Goal: Information Seeking & Learning: Learn about a topic

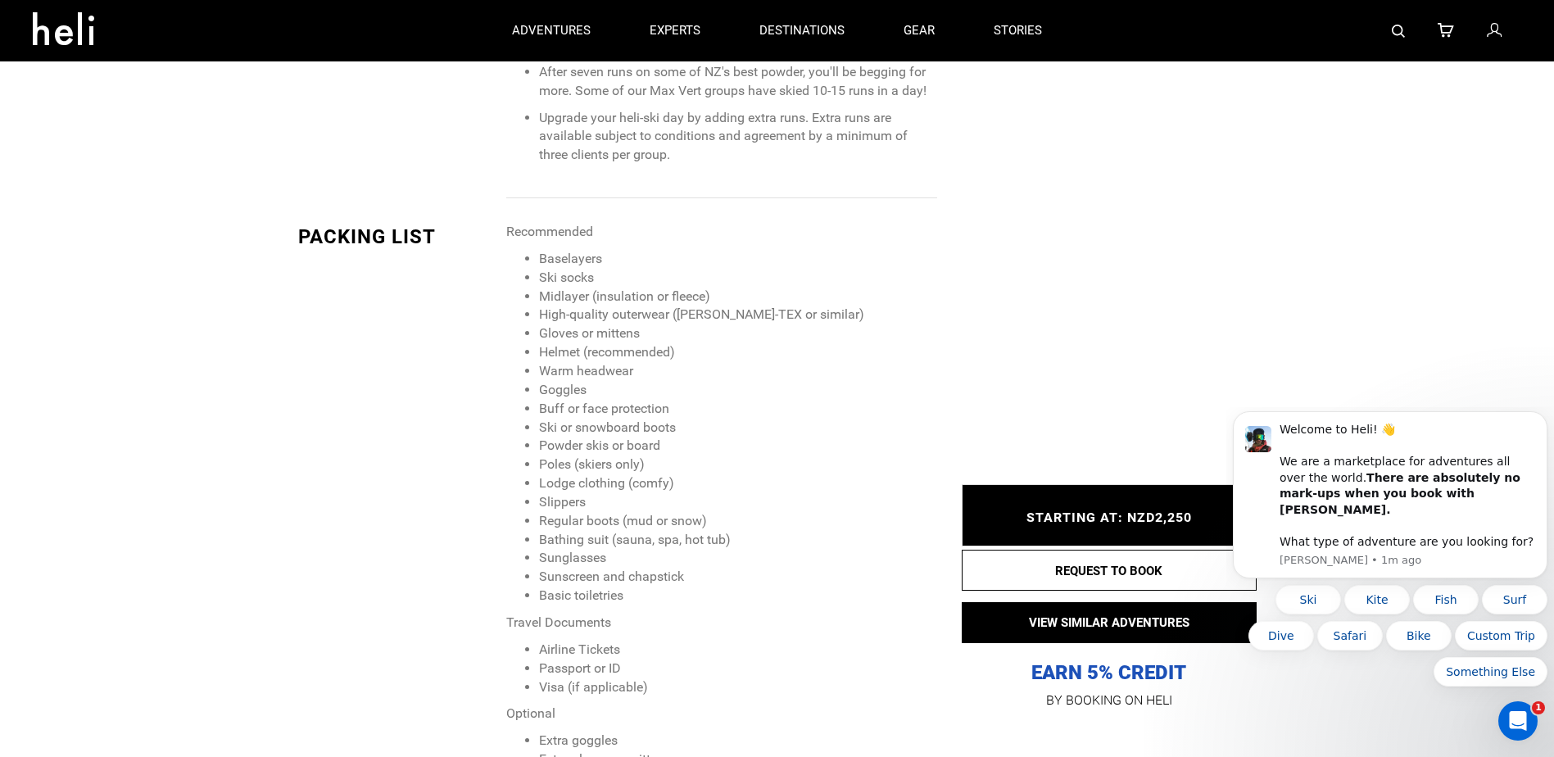
scroll to position [1639, 0]
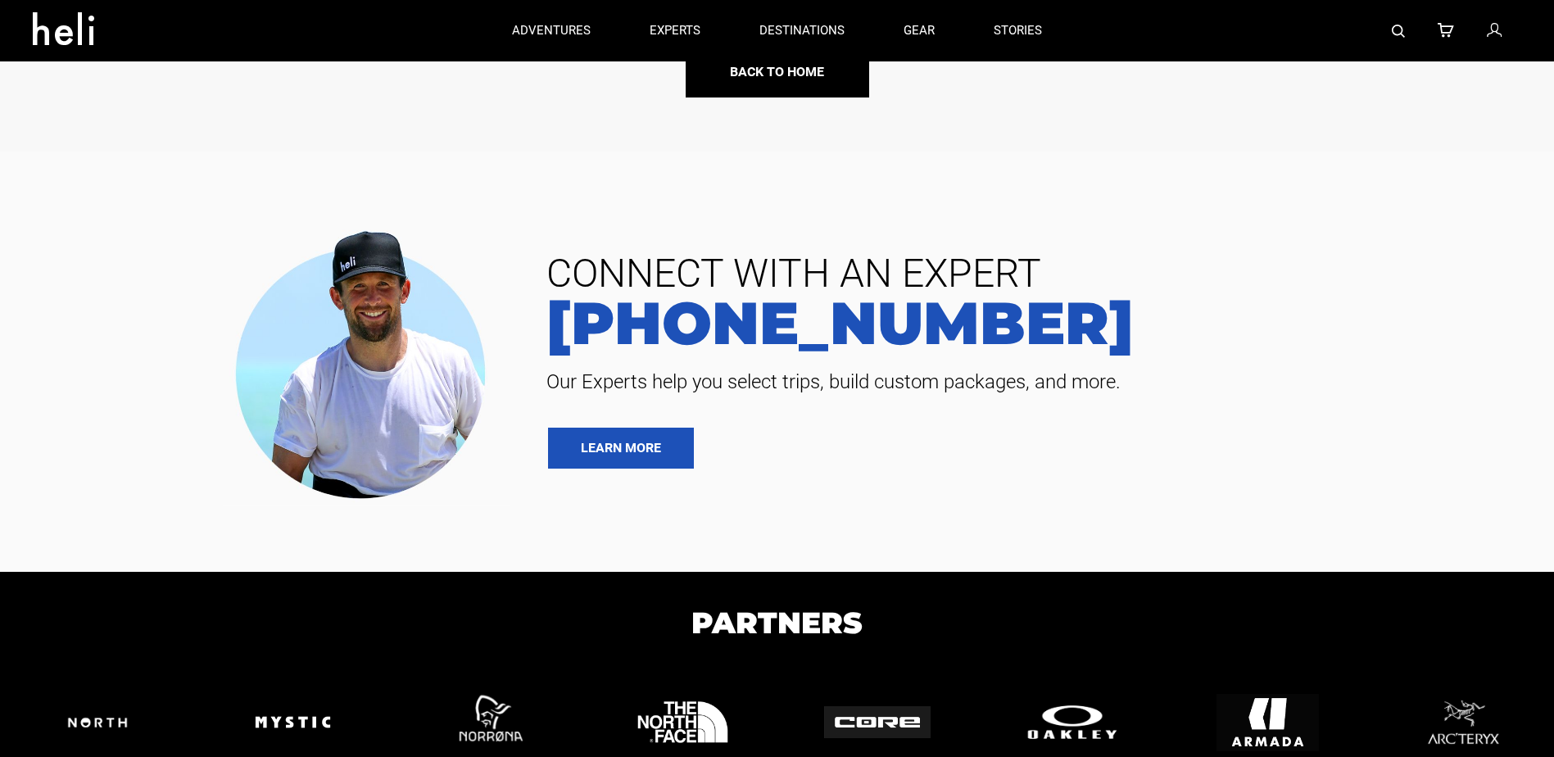
scroll to position [76, 0]
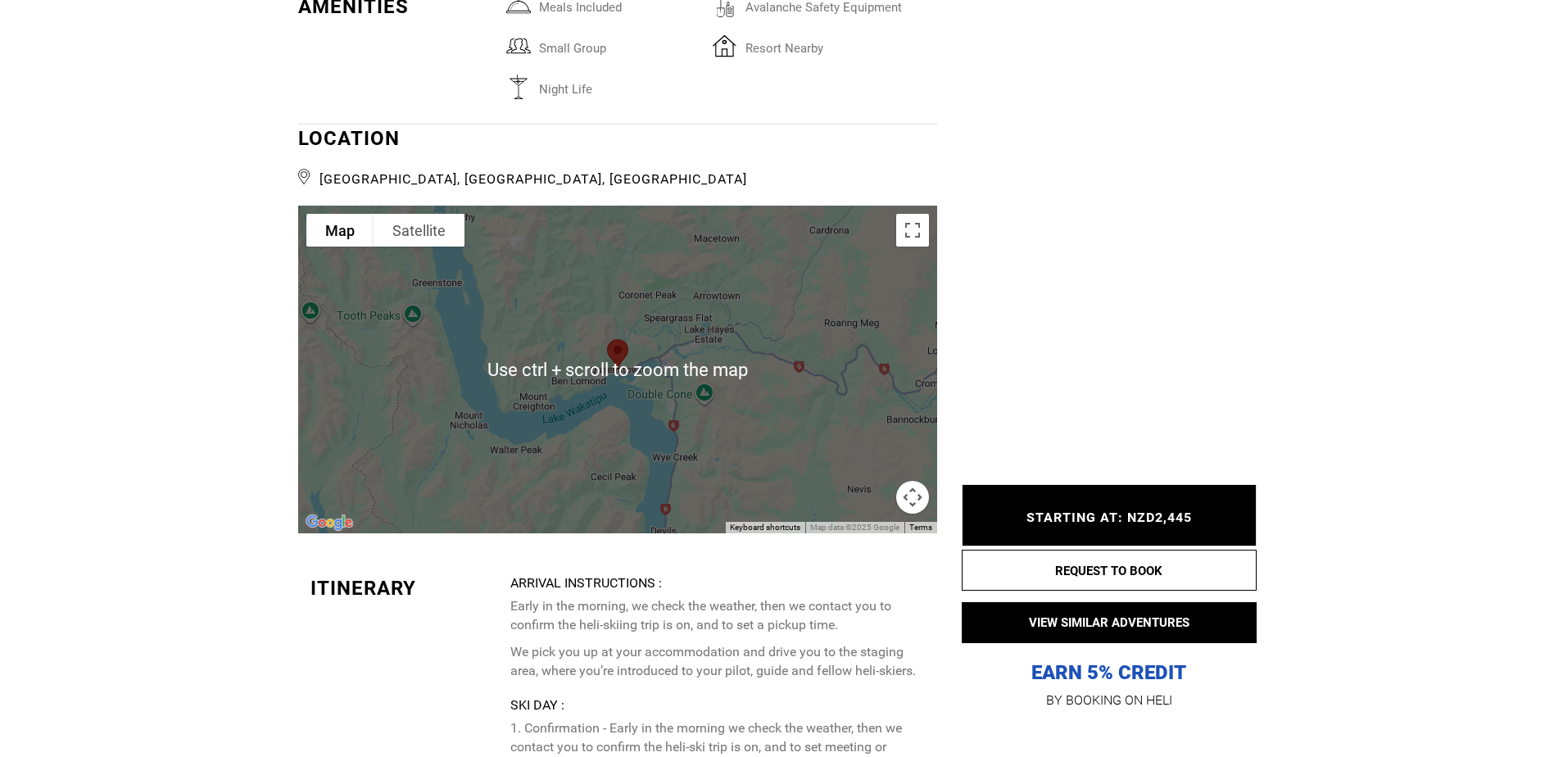
scroll to position [2622, 0]
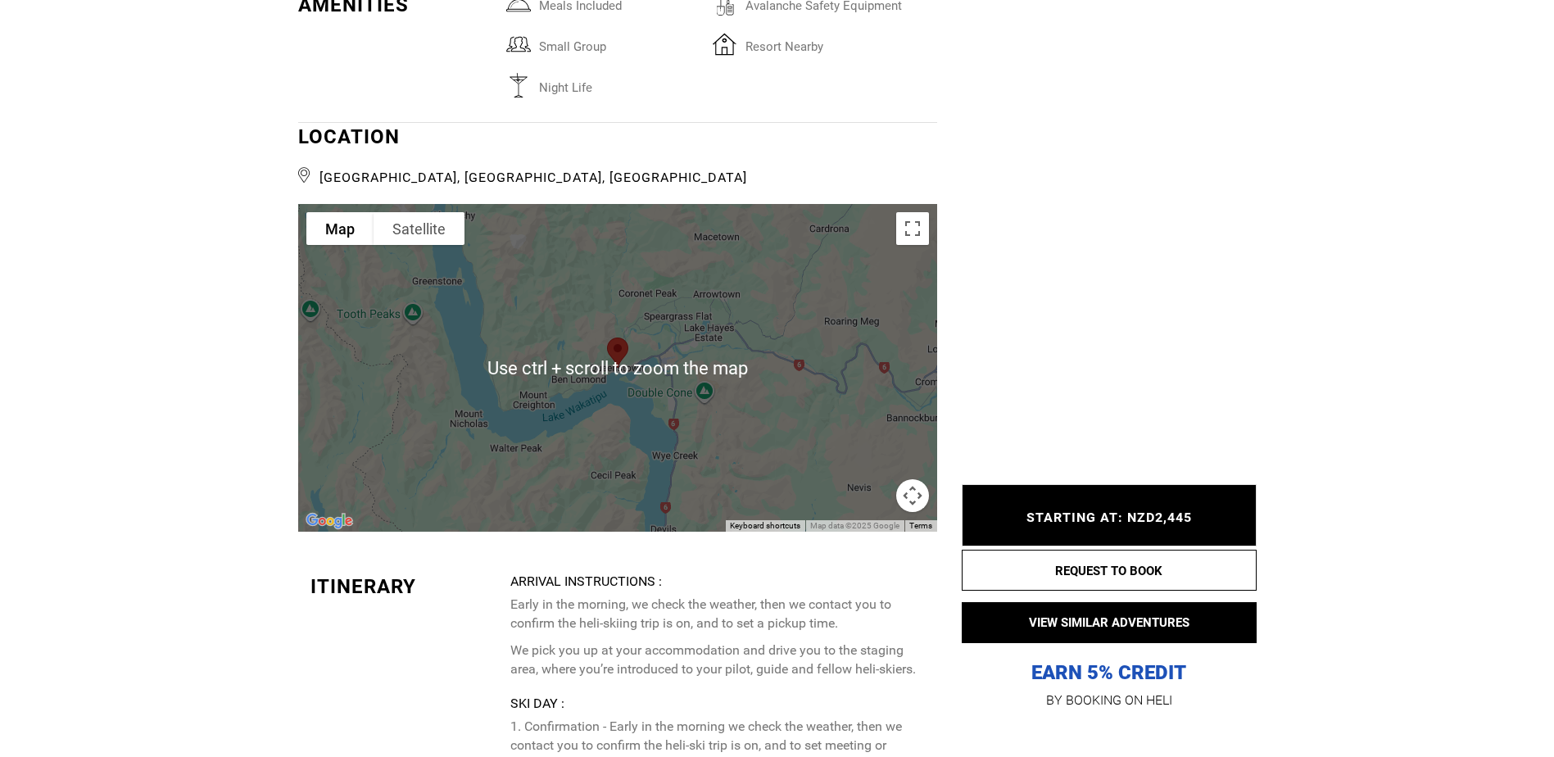
click at [756, 418] on div at bounding box center [617, 368] width 639 height 328
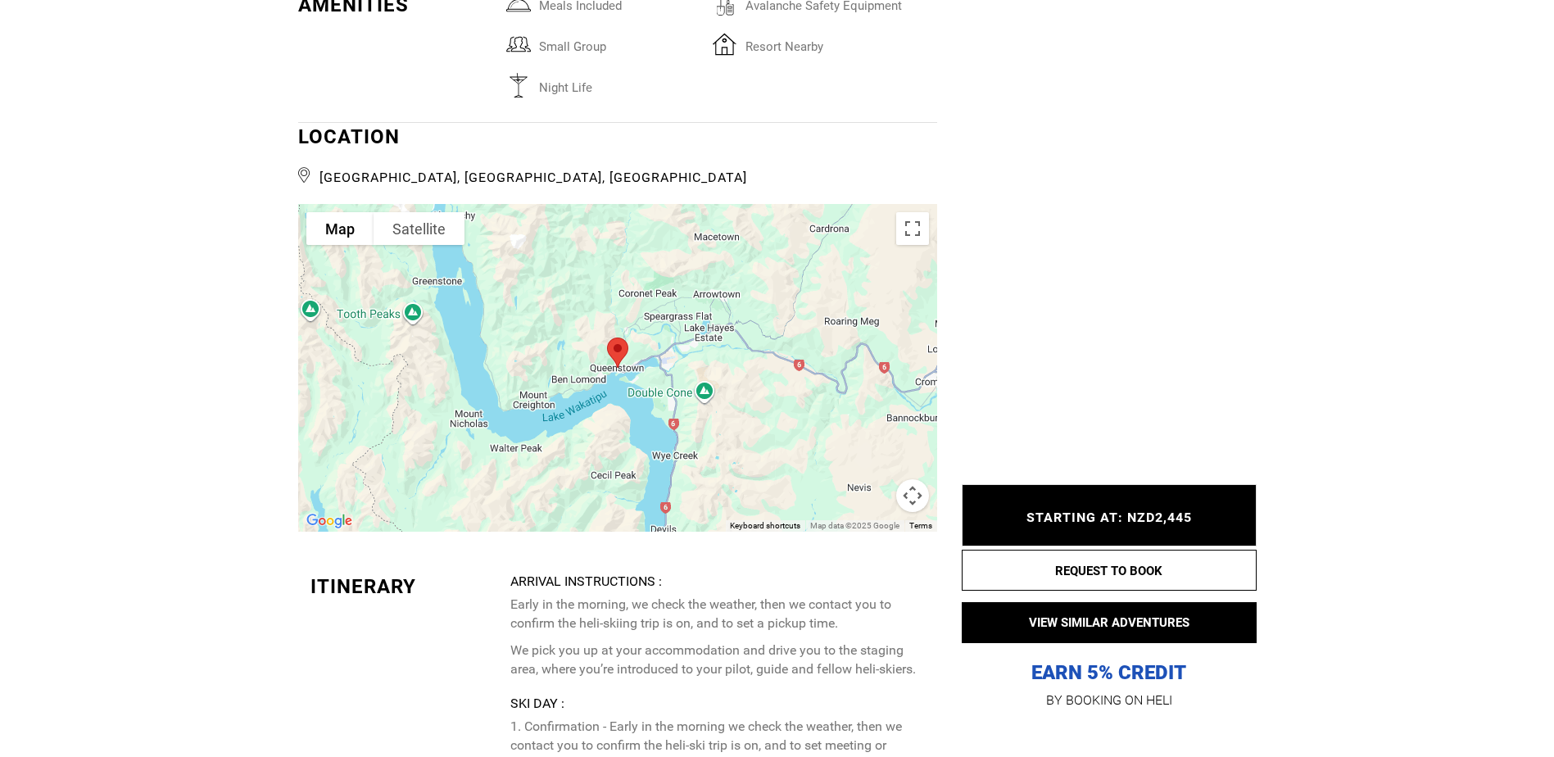
click at [756, 418] on div at bounding box center [617, 368] width 639 height 328
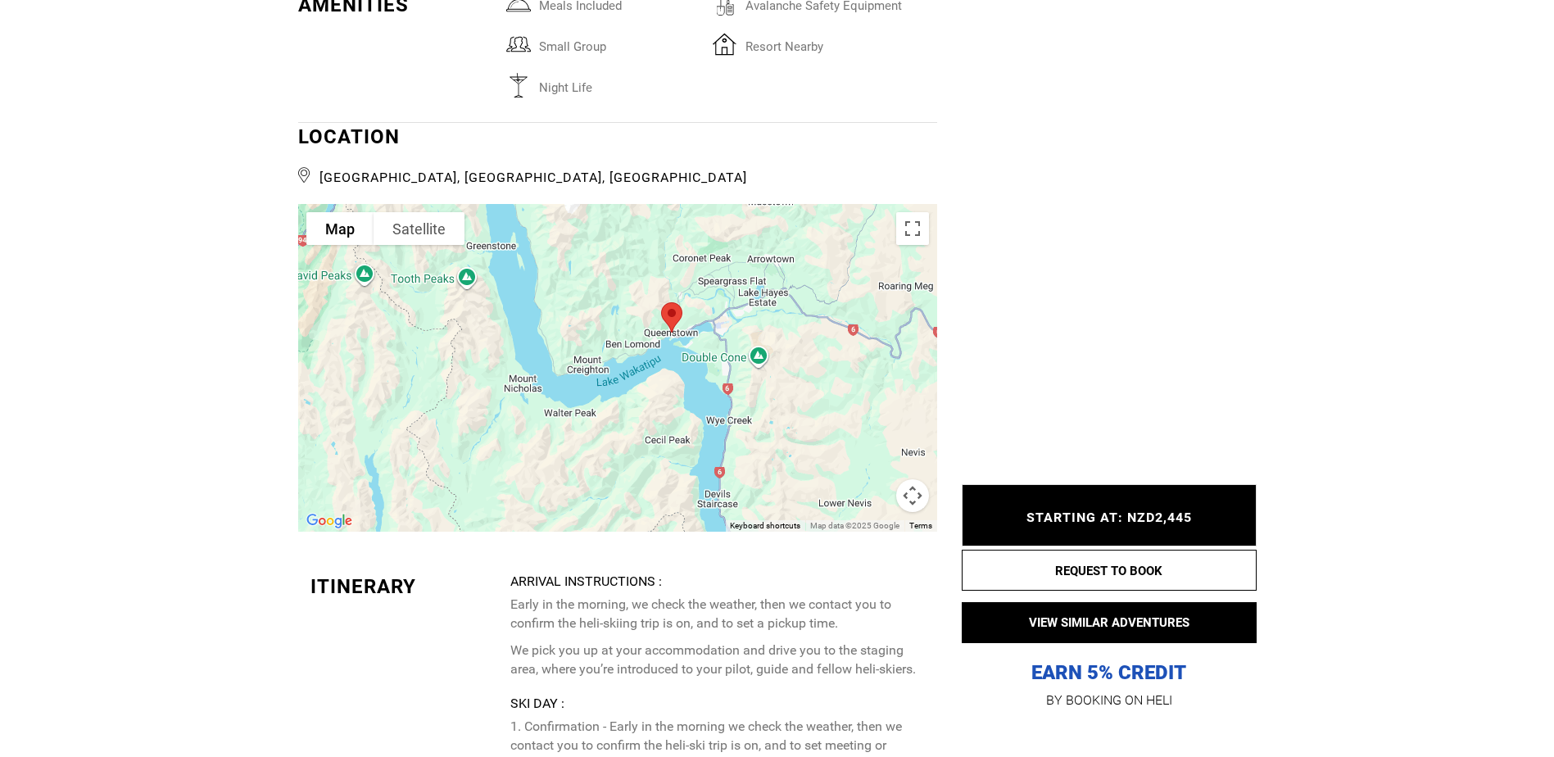
drag, startPoint x: 767, startPoint y: 474, endPoint x: 821, endPoint y: 414, distance: 80.6
click at [821, 414] on div at bounding box center [617, 368] width 639 height 328
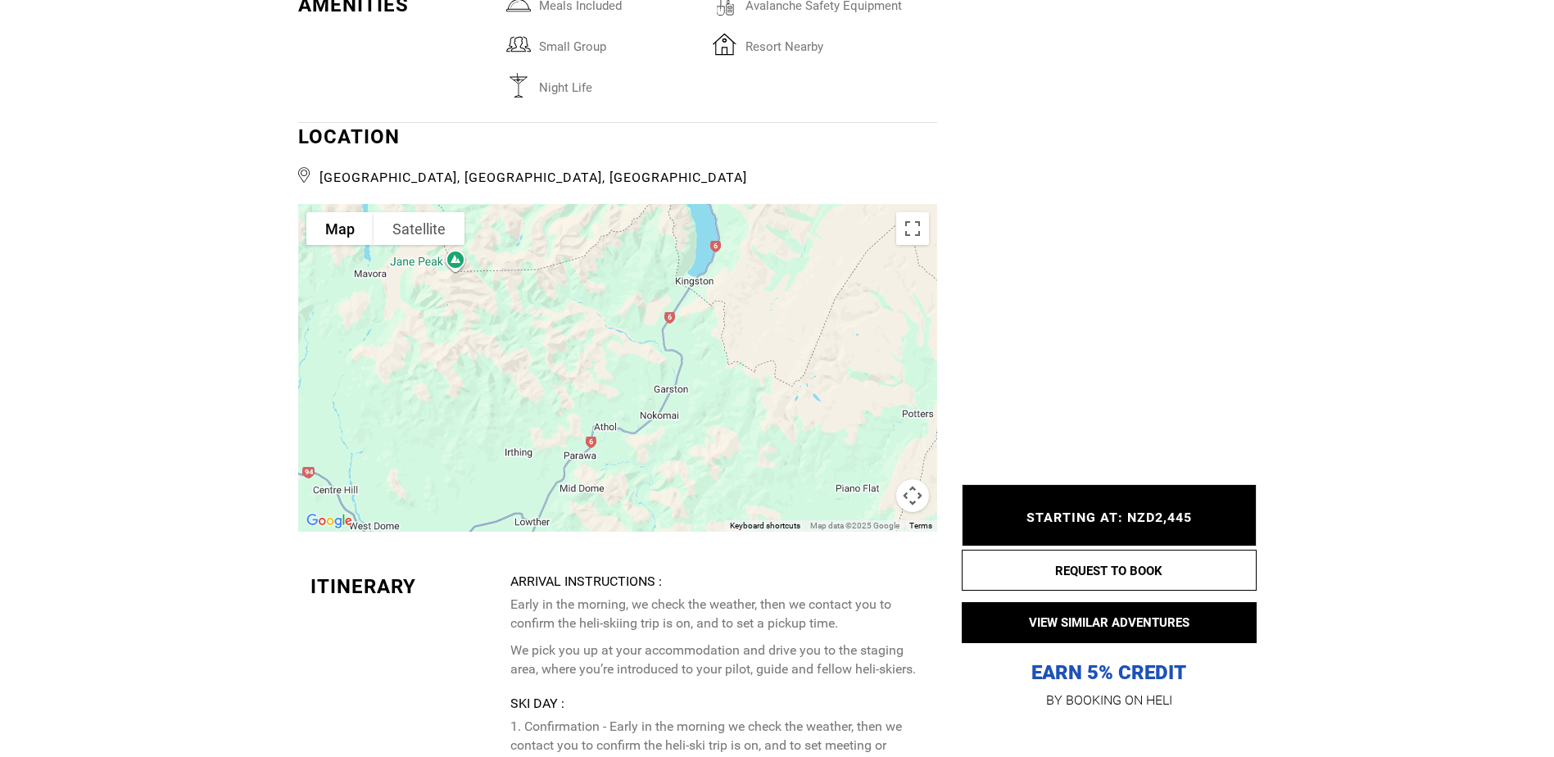
drag, startPoint x: 602, startPoint y: 442, endPoint x: 595, endPoint y: 124, distance: 318.8
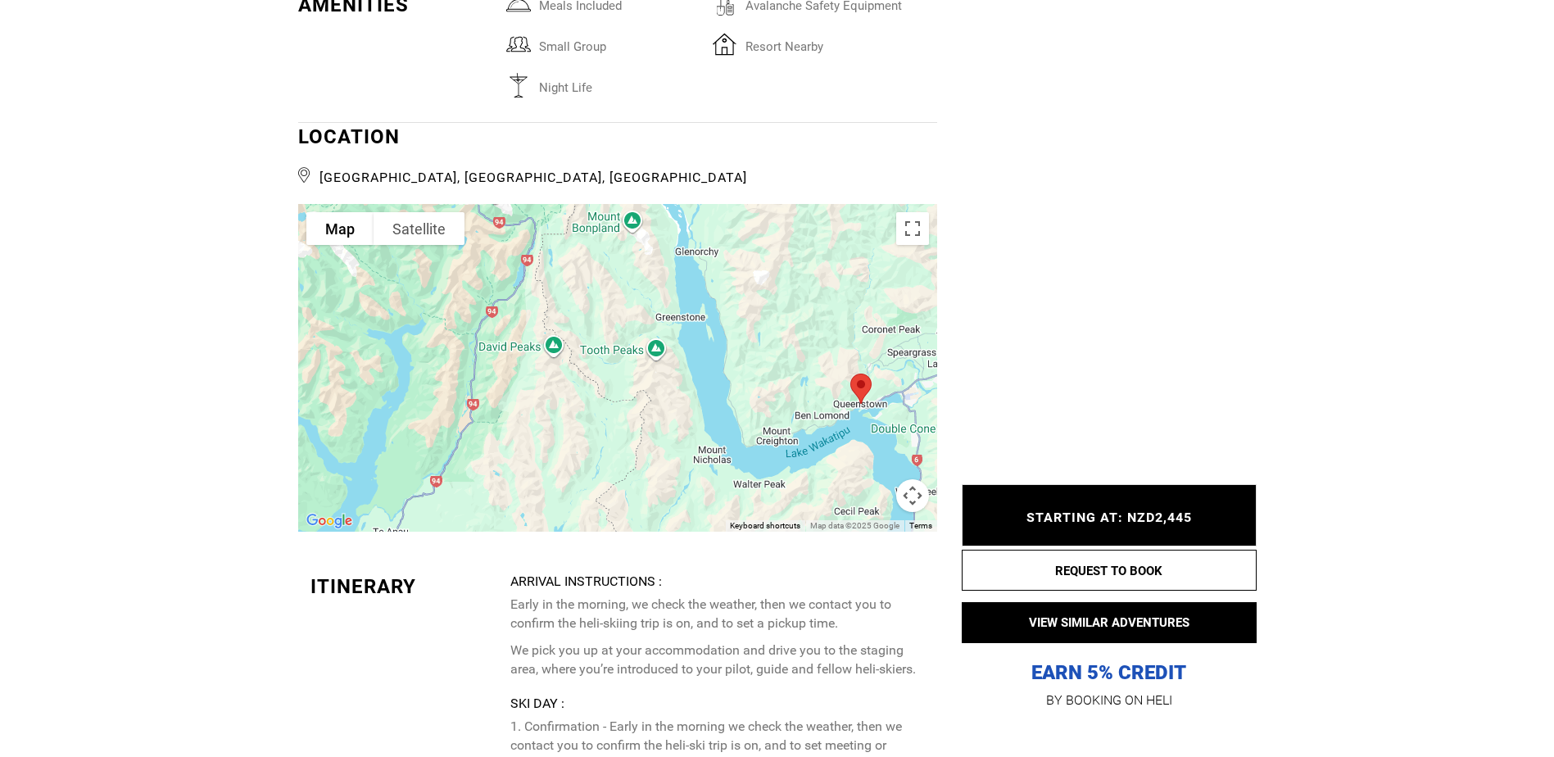
drag, startPoint x: 586, startPoint y: 374, endPoint x: 693, endPoint y: 713, distance: 355.8
click at [711, 742] on div "See All Photos → ACTIVITES Heli Skiing ABILITY Intermediate Expert Legendary" at bounding box center [617, 129] width 639 height 3663
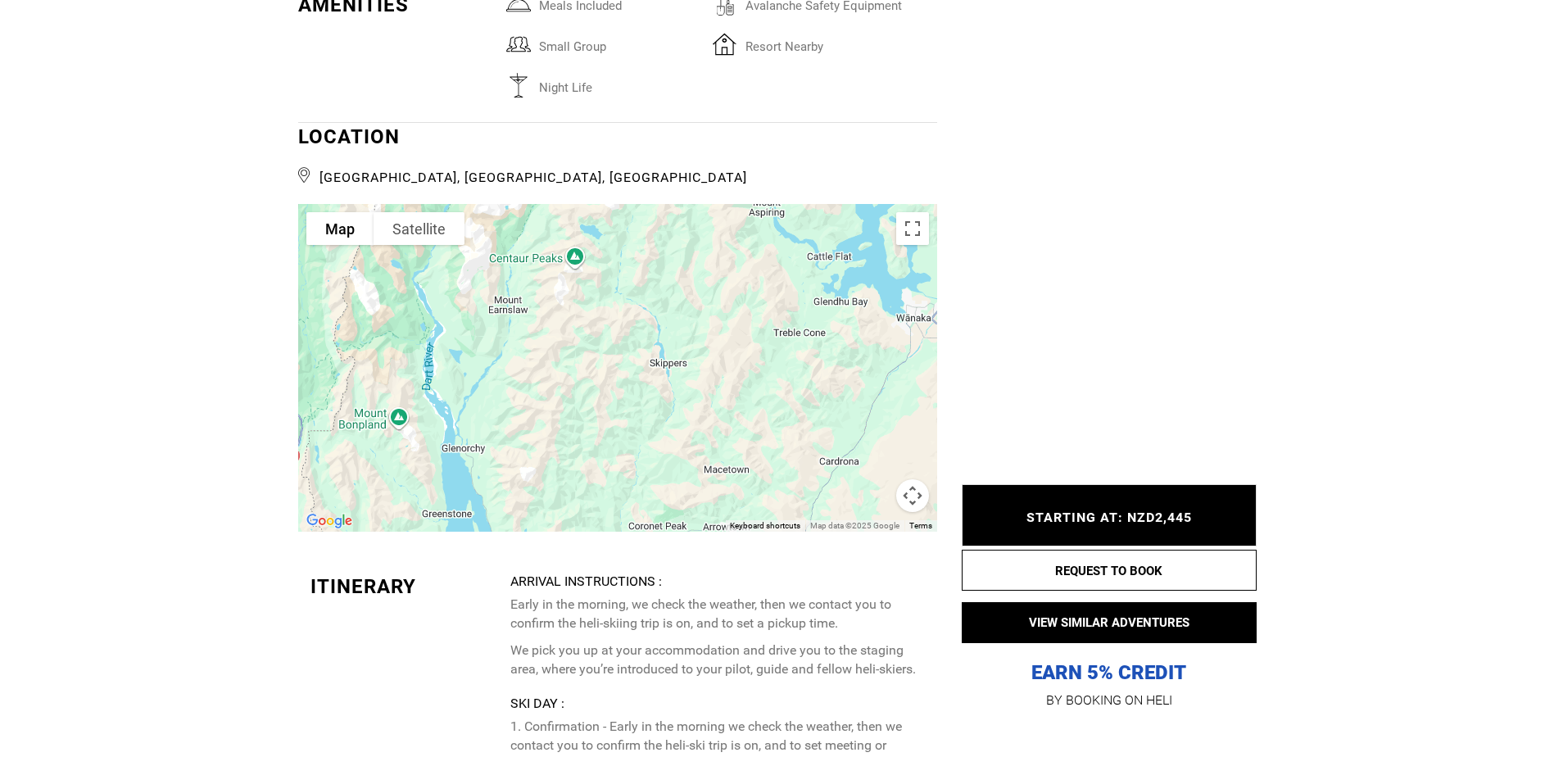
drag, startPoint x: 538, startPoint y: 288, endPoint x: 320, endPoint y: 506, distance: 308.8
click at [320, 506] on div at bounding box center [617, 368] width 639 height 328
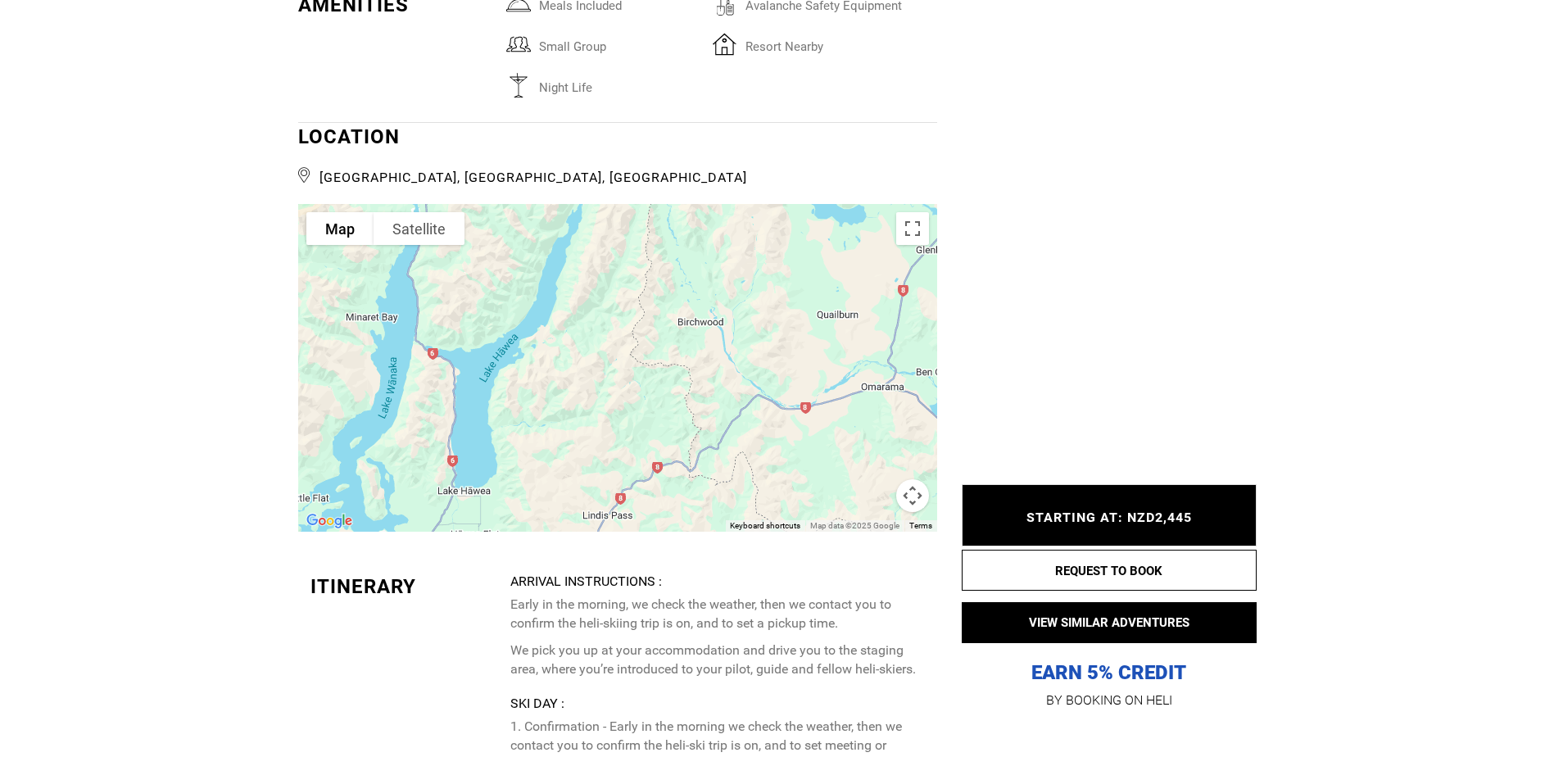
drag, startPoint x: 865, startPoint y: 431, endPoint x: 339, endPoint y: 674, distance: 579.3
click at [339, 674] on div "See All Photos → ACTIVITES Heli Skiing ABILITY Intermediate Expert Legendary" at bounding box center [617, 129] width 639 height 3663
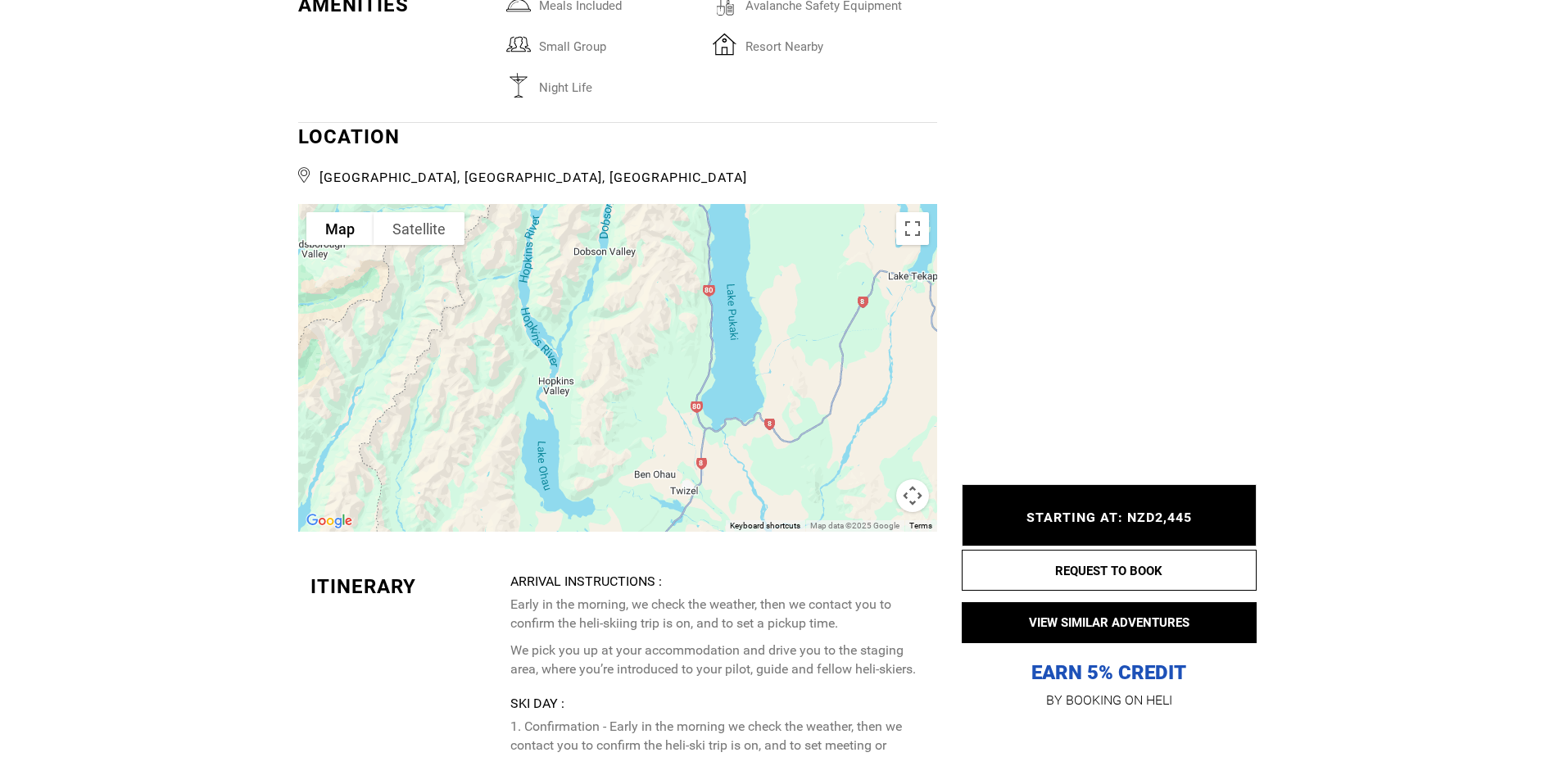
drag, startPoint x: 864, startPoint y: 307, endPoint x: 588, endPoint y: 602, distance: 404.1
click at [588, 602] on div "See All Photos → ACTIVITES Heli Skiing ABILITY Intermediate Expert Legendary" at bounding box center [617, 129] width 639 height 3663
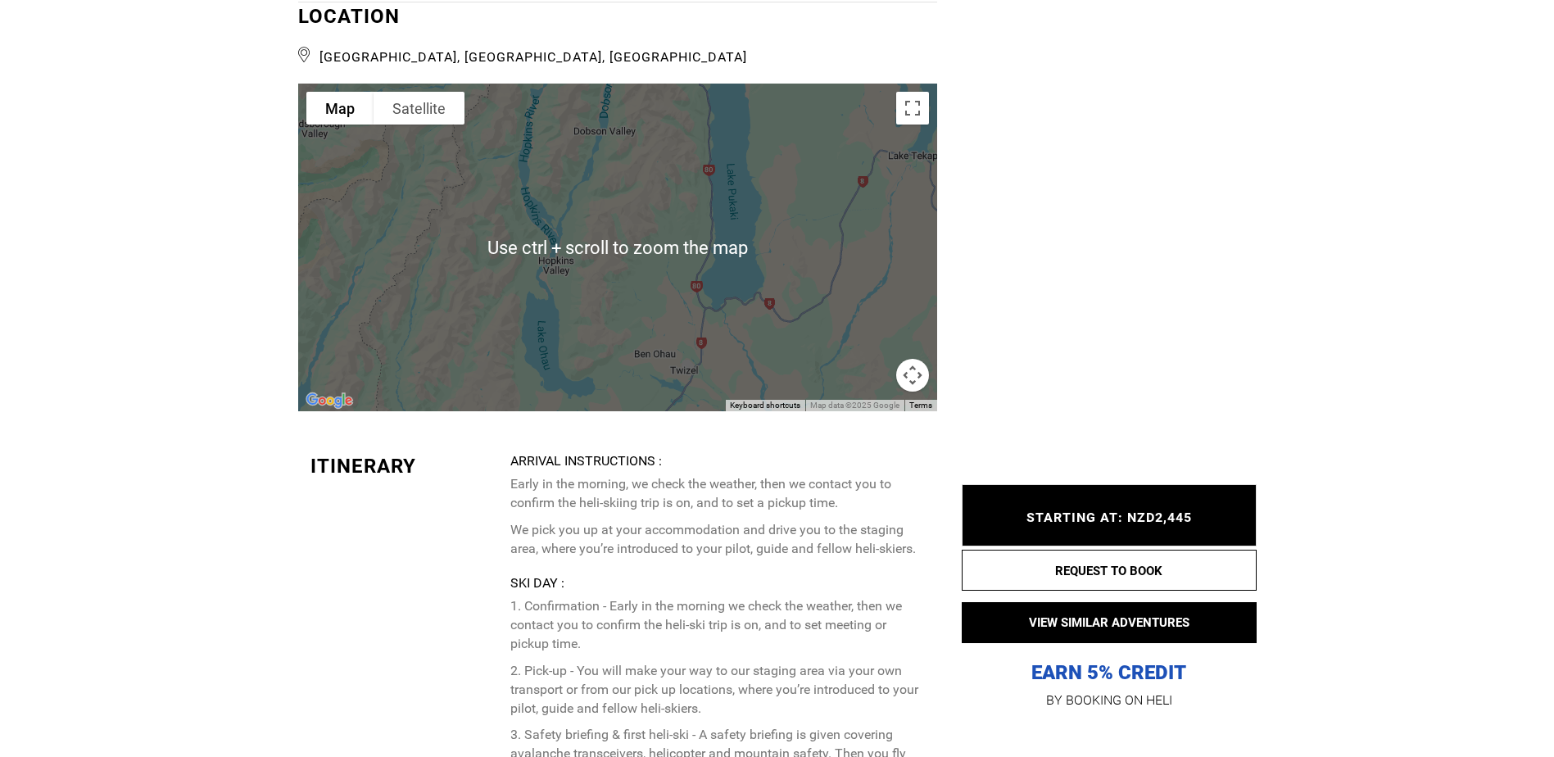
scroll to position [2786, 0]
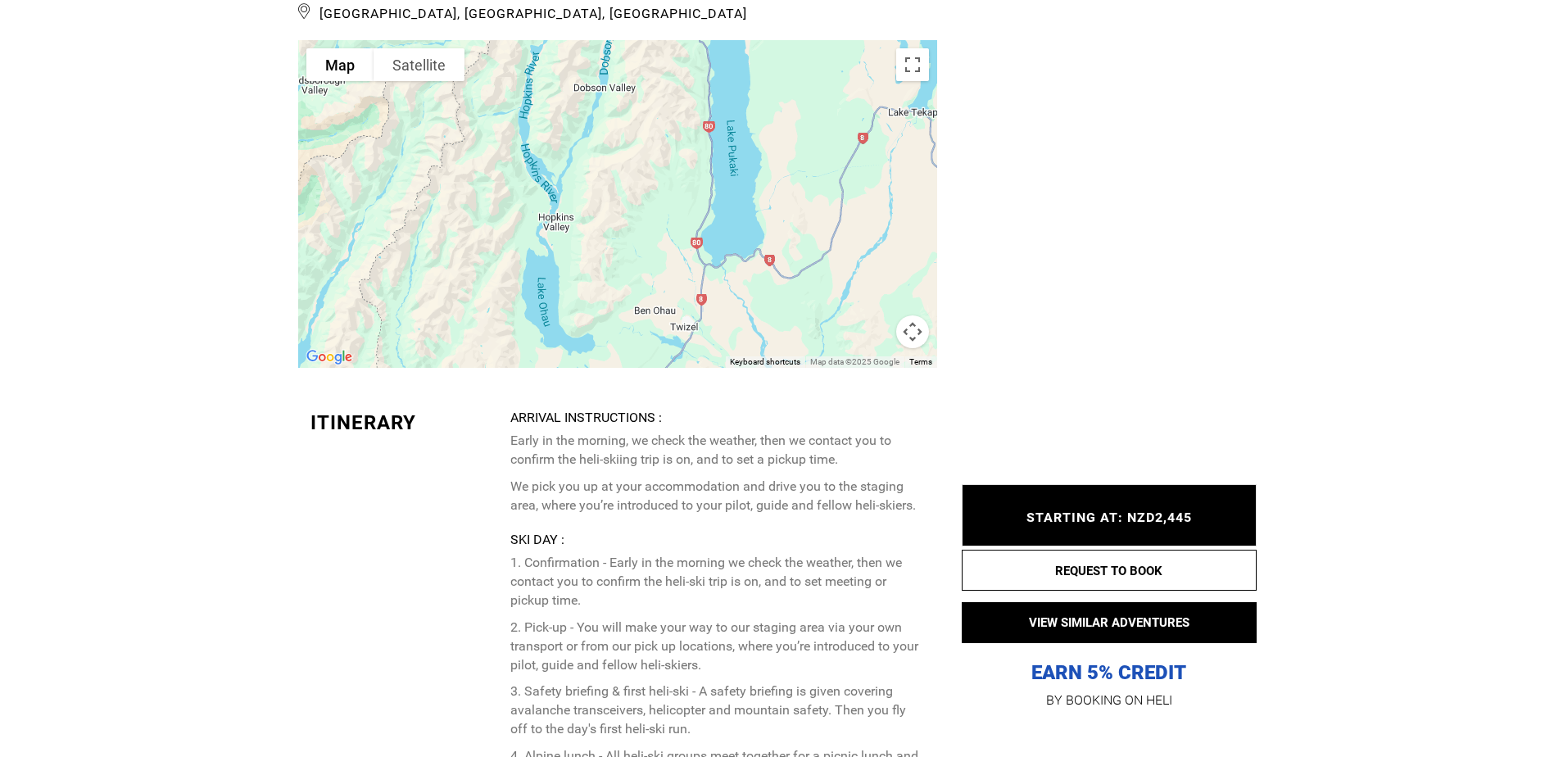
click at [910, 329] on button "Map camera controls" at bounding box center [912, 331] width 33 height 33
click at [867, 337] on button "Zoom out" at bounding box center [871, 331] width 33 height 33
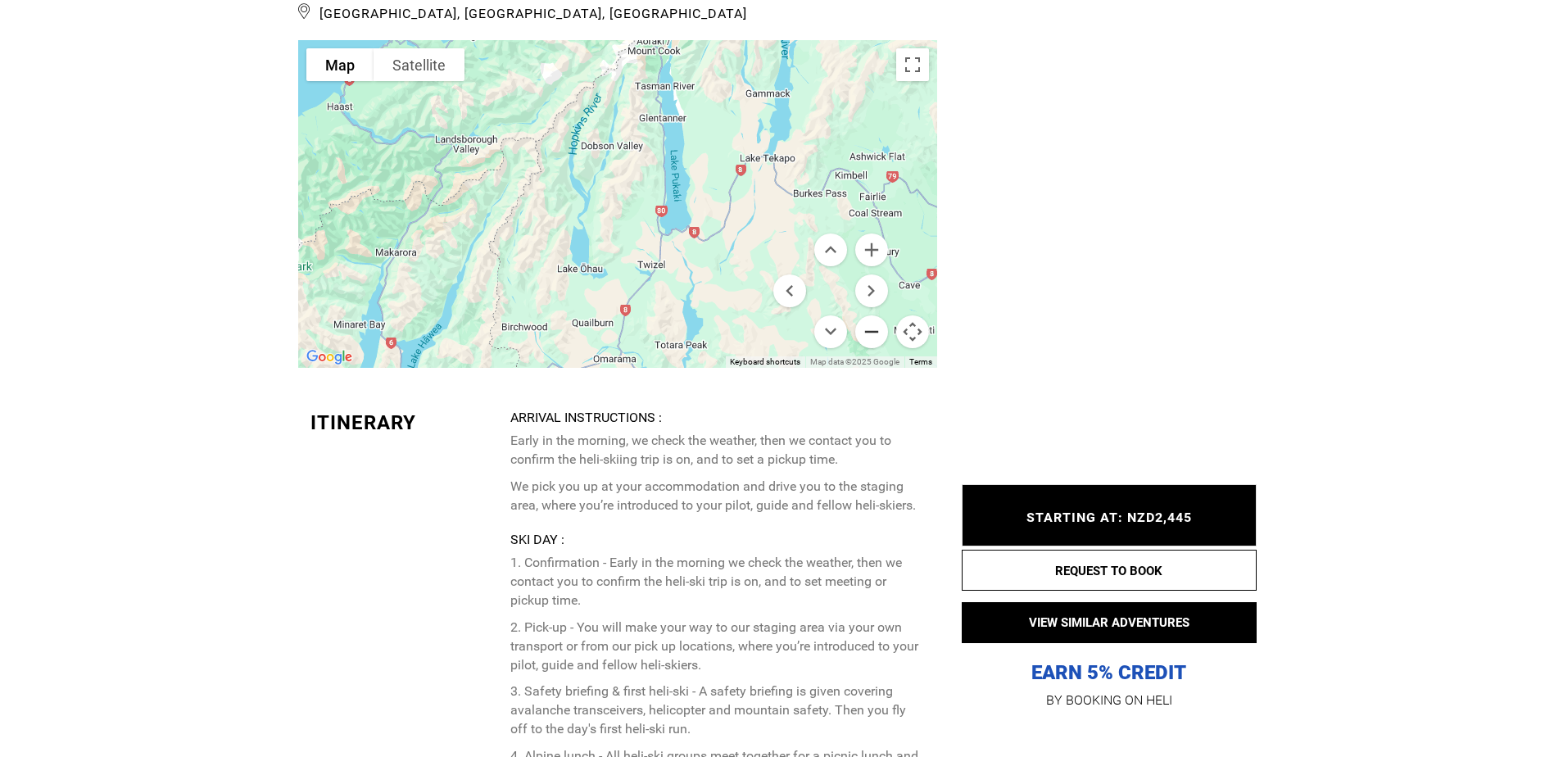
click at [867, 337] on button "Zoom out" at bounding box center [871, 331] width 33 height 33
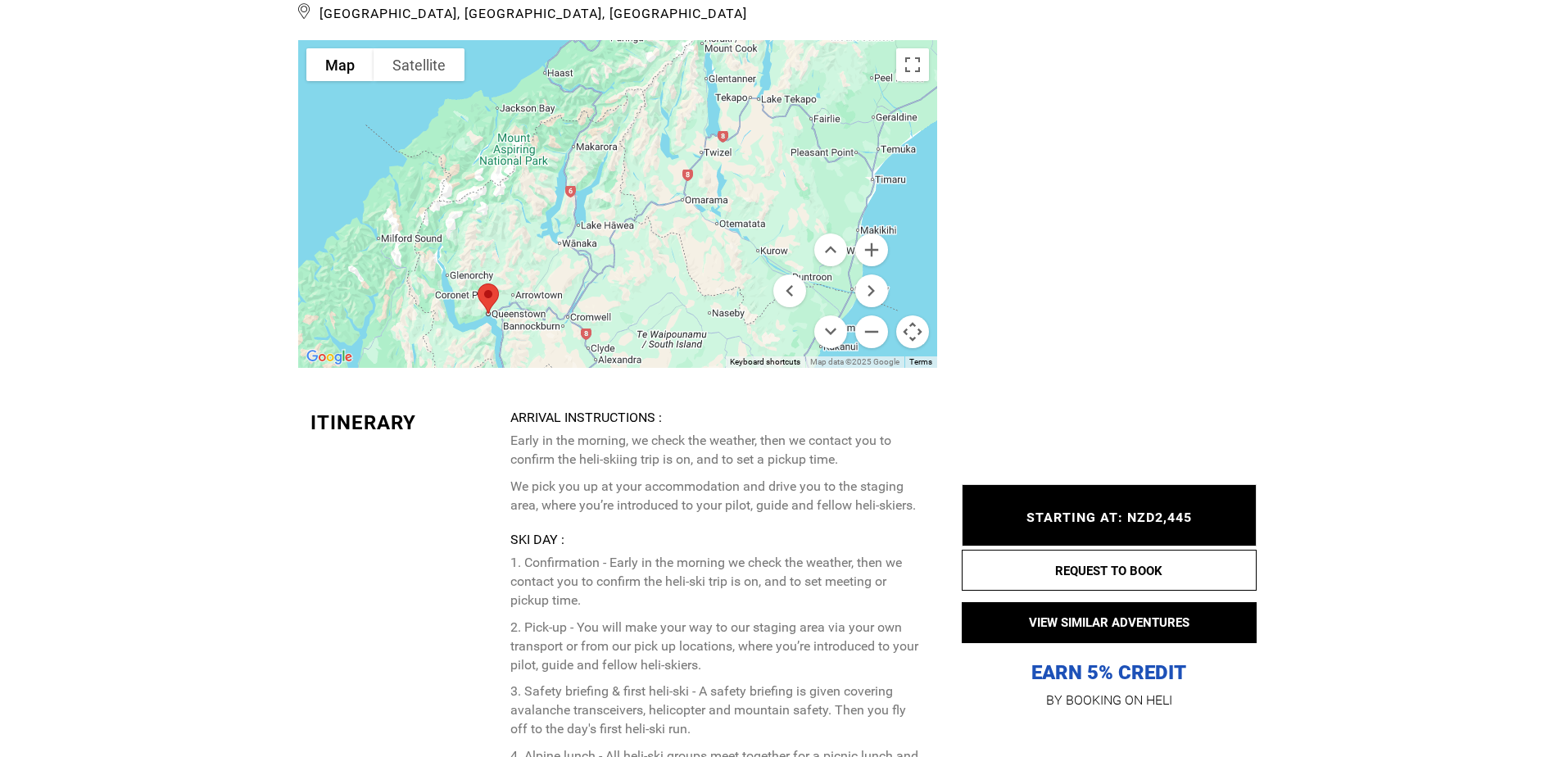
drag, startPoint x: 601, startPoint y: 336, endPoint x: 669, endPoint y: 254, distance: 106.5
click at [669, 254] on div at bounding box center [617, 204] width 639 height 328
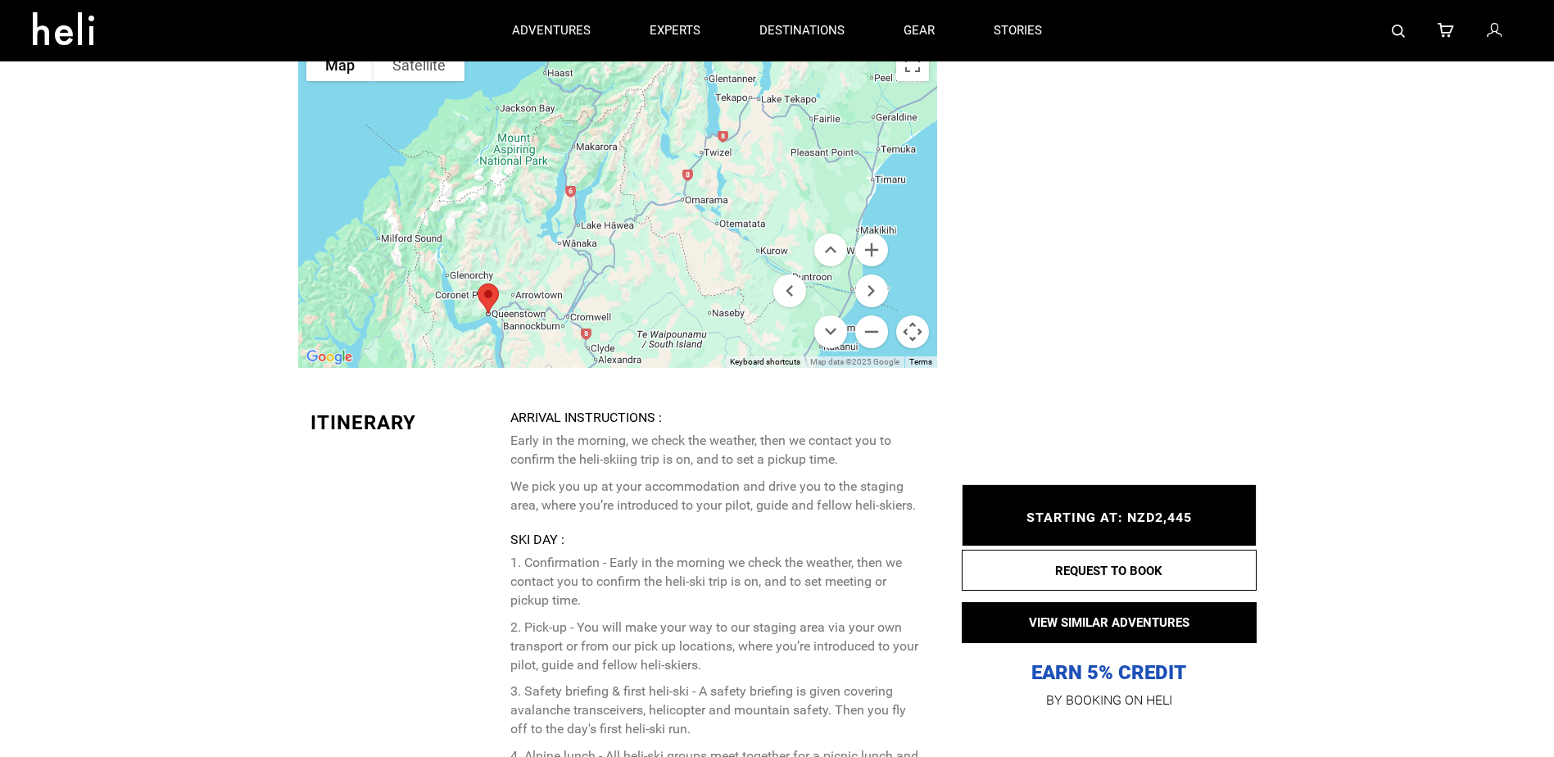
click at [565, 252] on div at bounding box center [617, 204] width 639 height 328
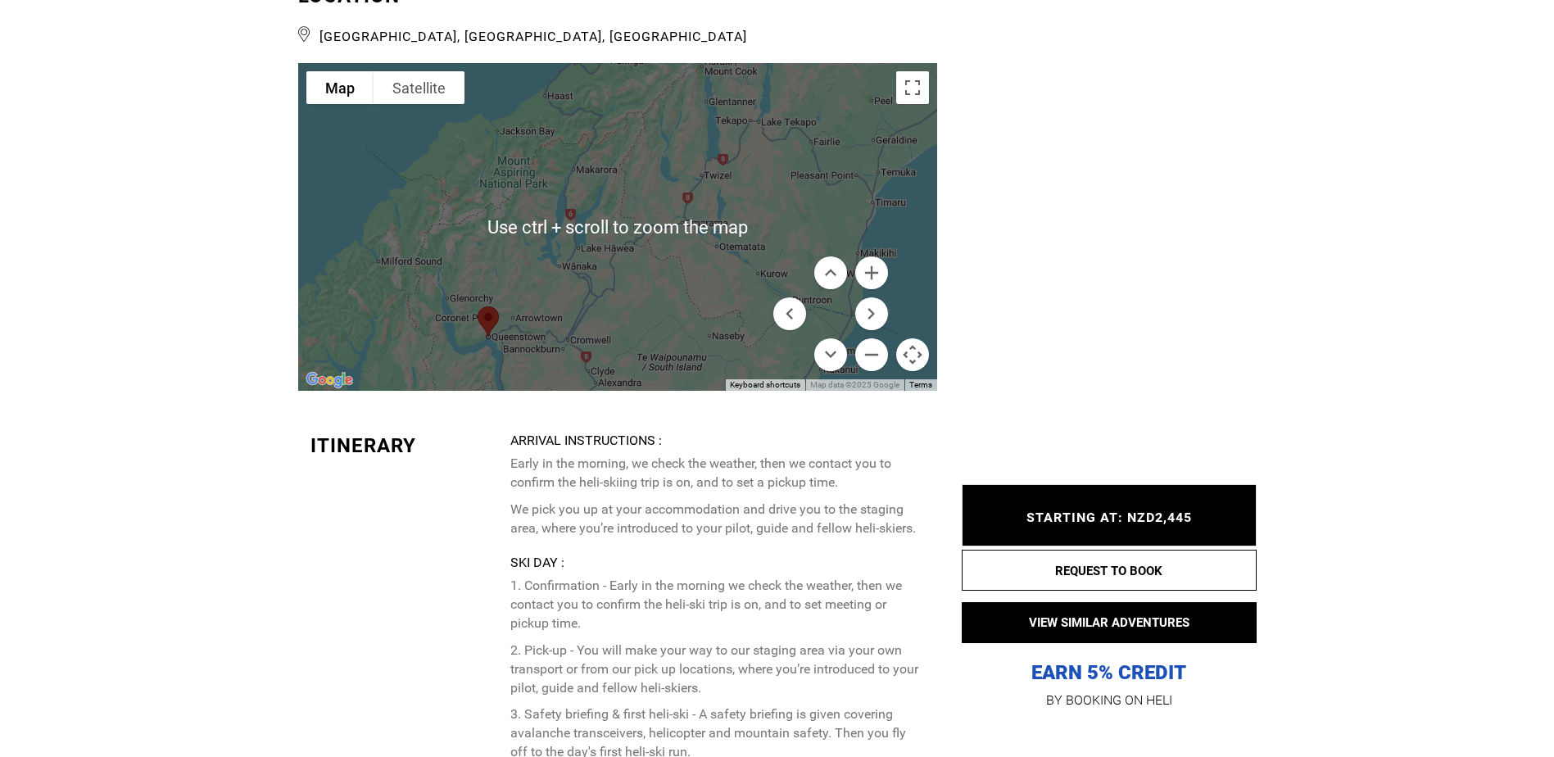
scroll to position [2868, 0]
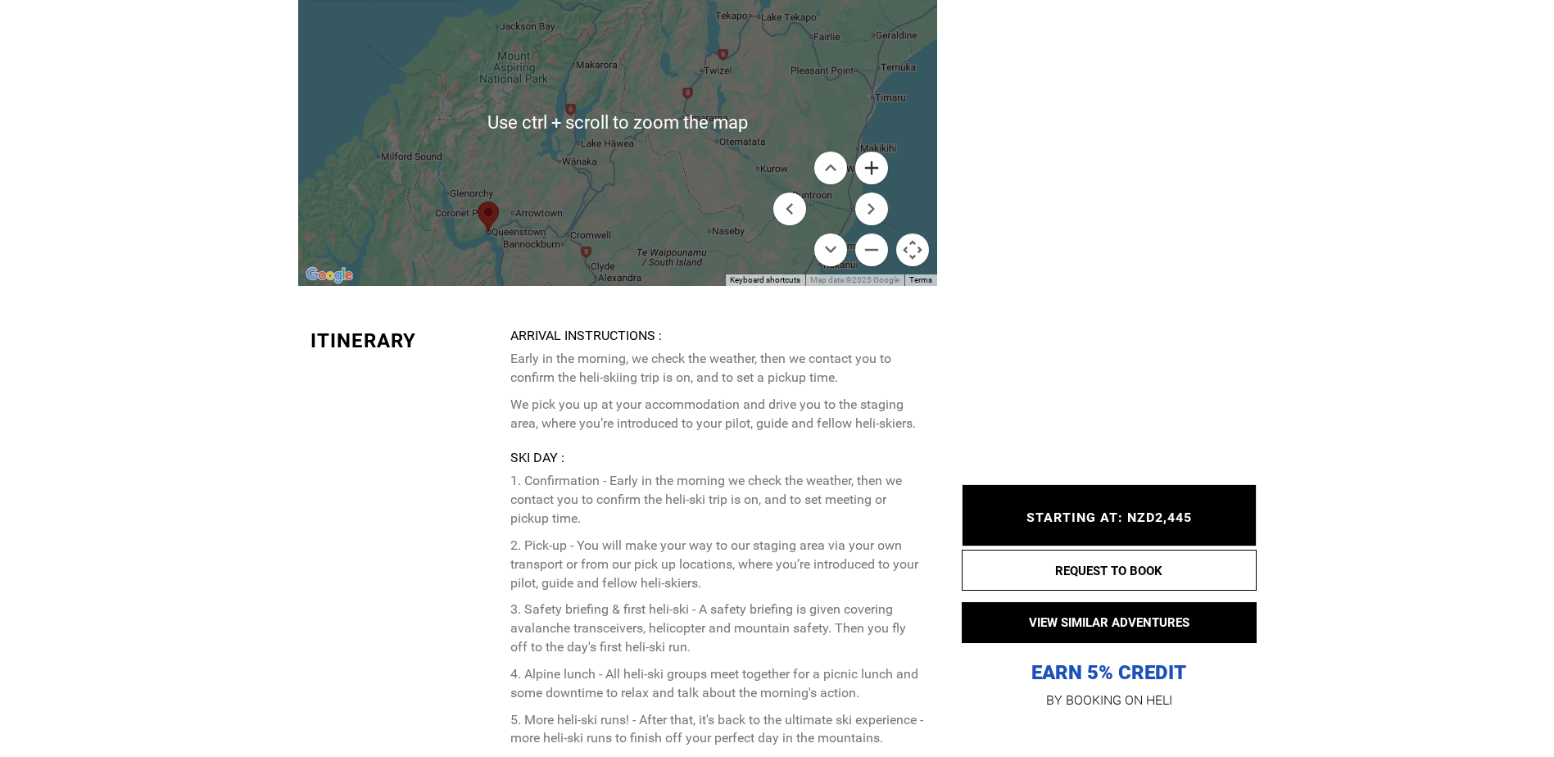
click at [874, 164] on button "Zoom in" at bounding box center [871, 168] width 33 height 33
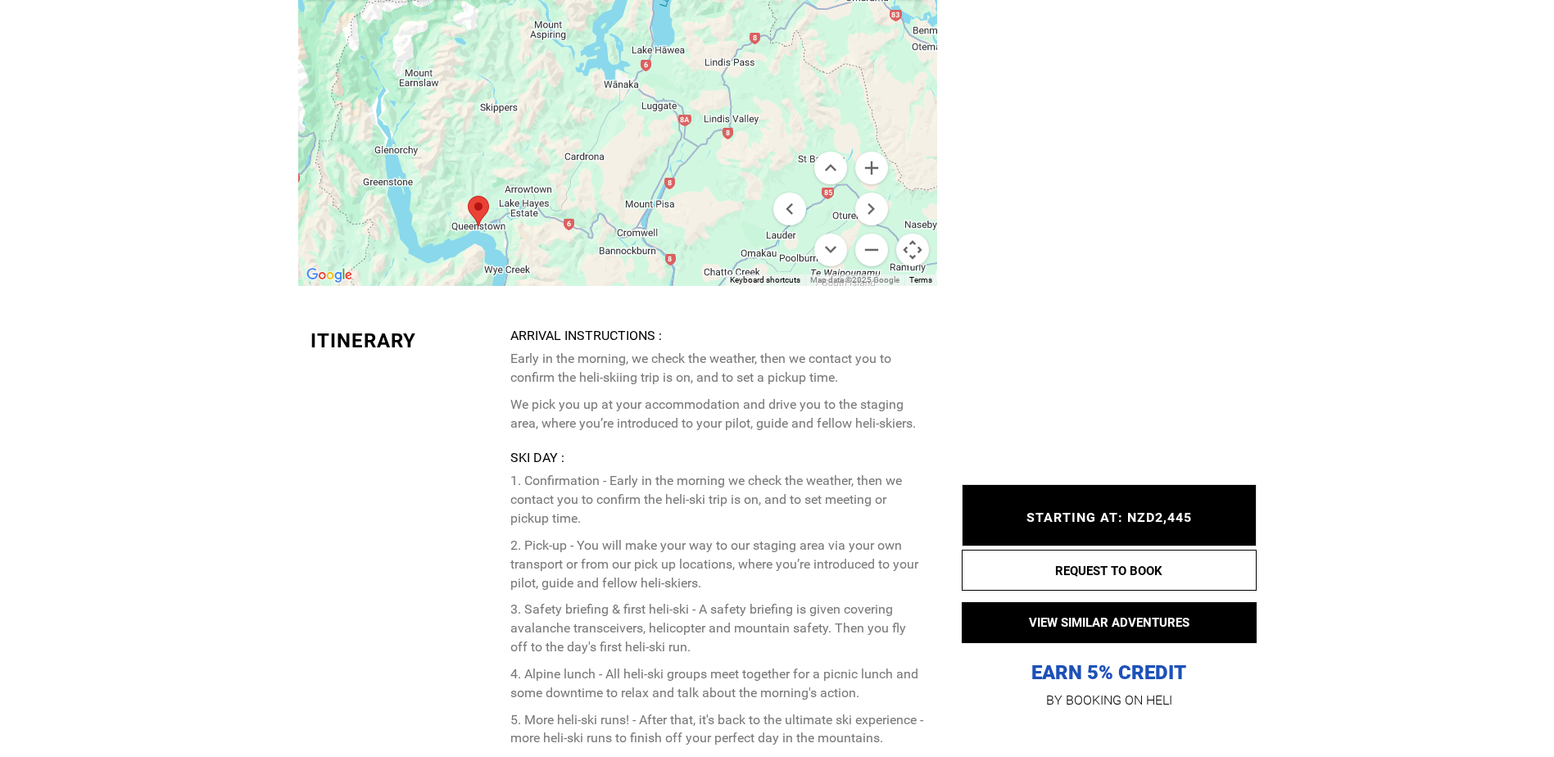
drag, startPoint x: 680, startPoint y: 219, endPoint x: 801, endPoint y: 102, distance: 168.0
click at [801, 102] on div at bounding box center [617, 122] width 639 height 328
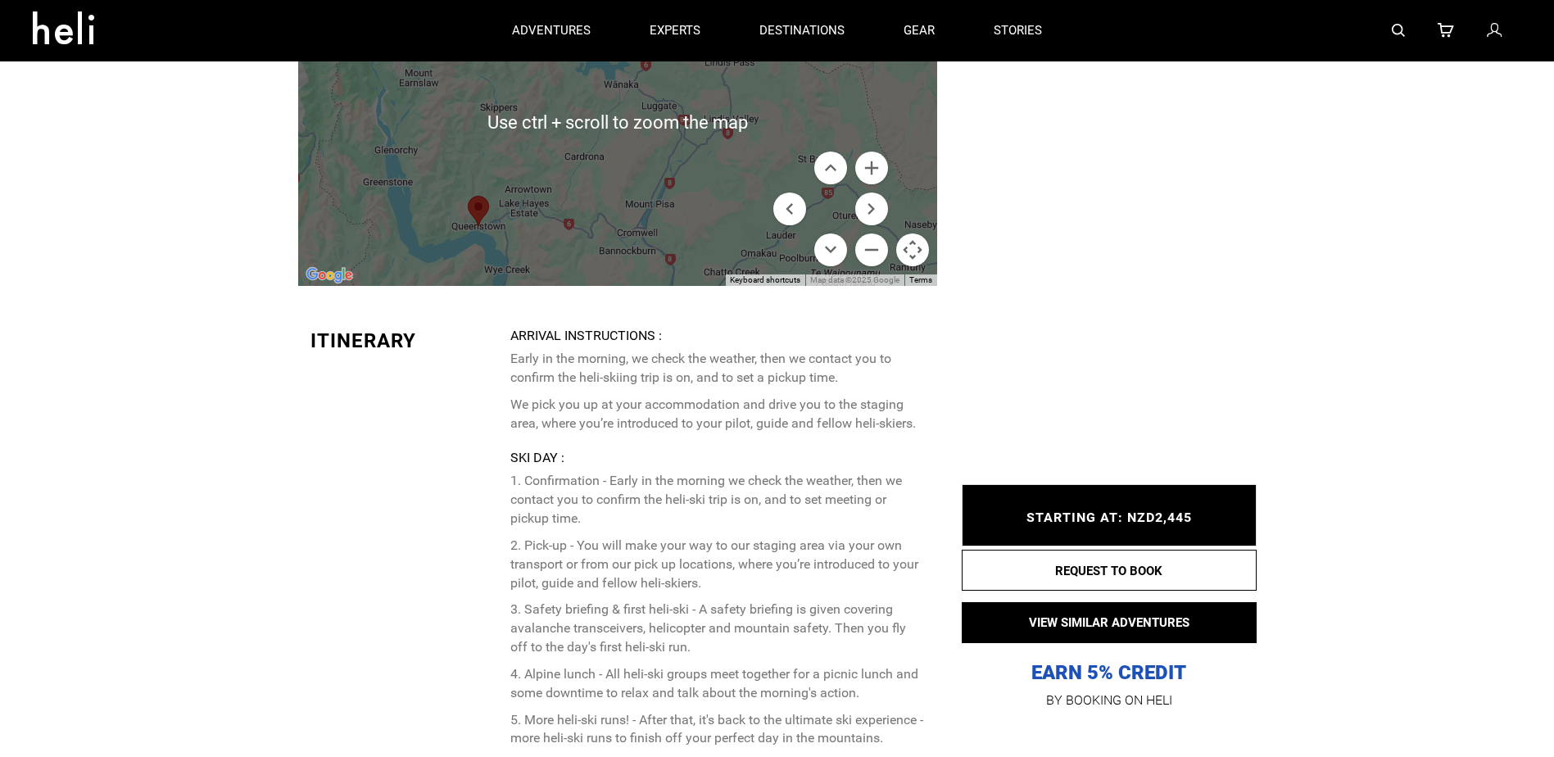
scroll to position [2786, 0]
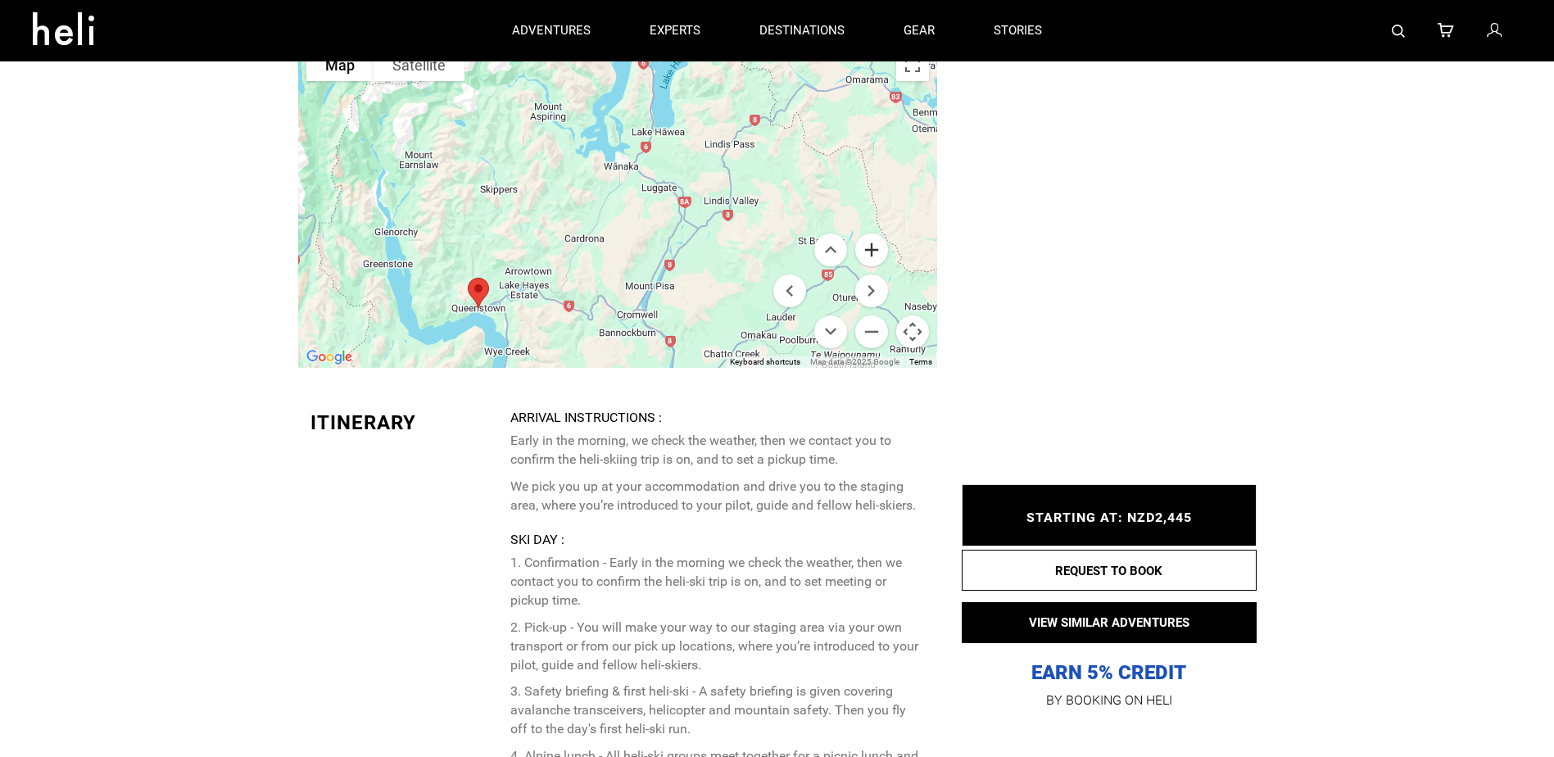
click at [876, 247] on button "Zoom in" at bounding box center [871, 250] width 33 height 33
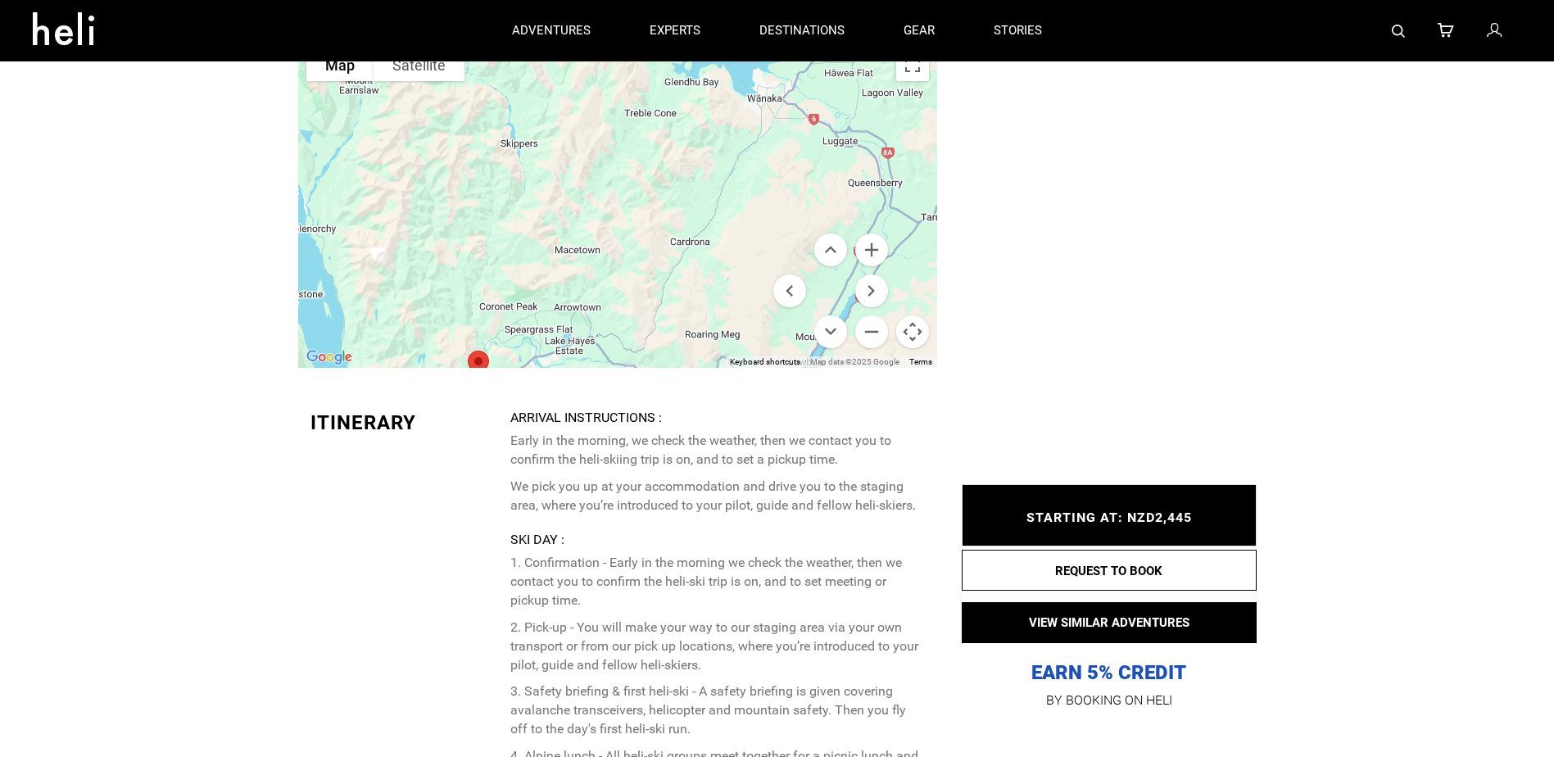
drag, startPoint x: 608, startPoint y: 306, endPoint x: 751, endPoint y: 274, distance: 146.1
click at [751, 274] on div at bounding box center [617, 204] width 639 height 328
